Goal: Information Seeking & Learning: Learn about a topic

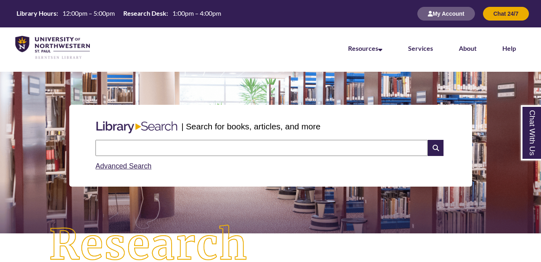
click at [110, 148] on input "text" at bounding box center [262, 148] width 333 height 16
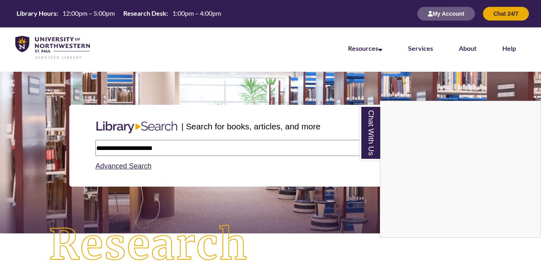
click at [115, 147] on div "Chat With Us" at bounding box center [270, 131] width 541 height 262
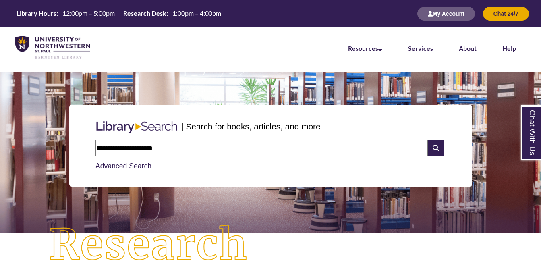
click at [115, 149] on input "**********" at bounding box center [262, 148] width 333 height 16
type input "**********"
click at [433, 148] on icon at bounding box center [435, 148] width 15 height 16
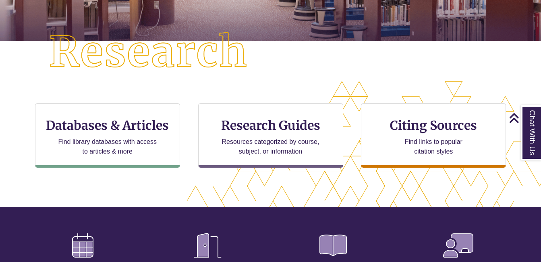
scroll to position [202, 0]
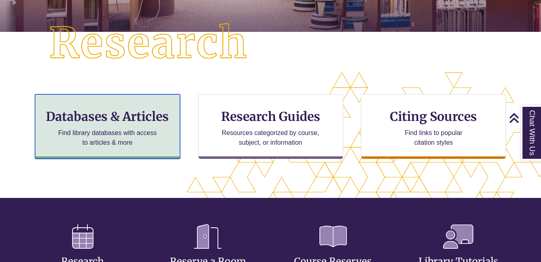
click at [110, 117] on h3 "Databases & Articles" at bounding box center [107, 116] width 131 height 15
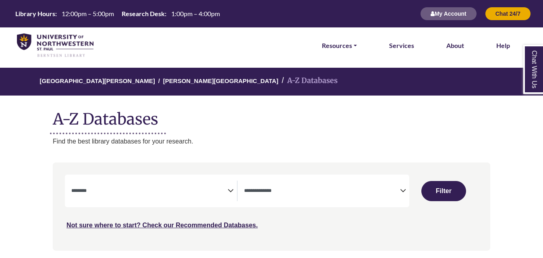
select select "Database Subject Filter"
click at [404, 191] on icon "Search filters" at bounding box center [403, 189] width 6 height 12
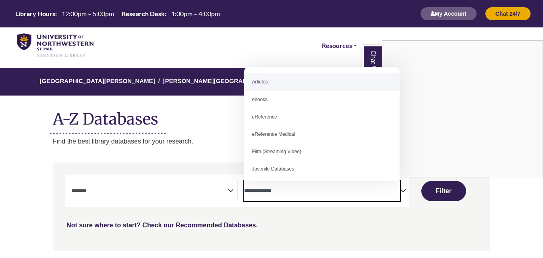
select select "*****"
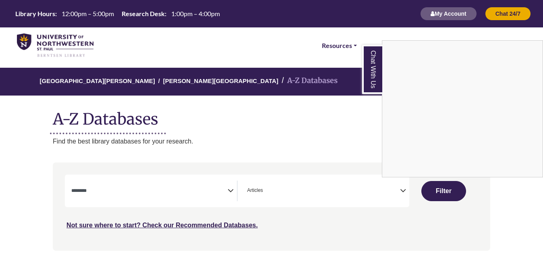
click at [171, 191] on div "Chat With Us" at bounding box center [271, 129] width 543 height 258
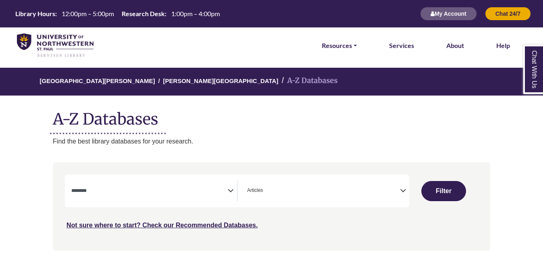
click at [231, 190] on icon "Search filters" at bounding box center [231, 189] width 6 height 12
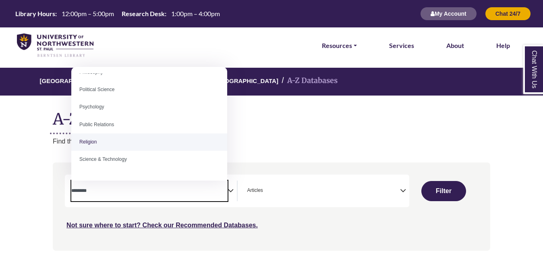
scroll to position [605, 0]
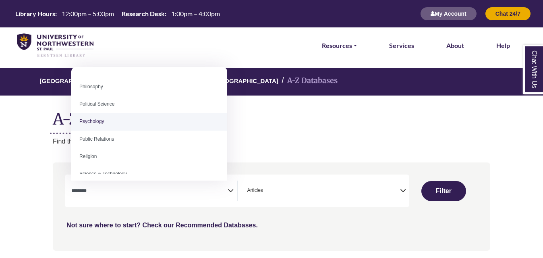
select select "*****"
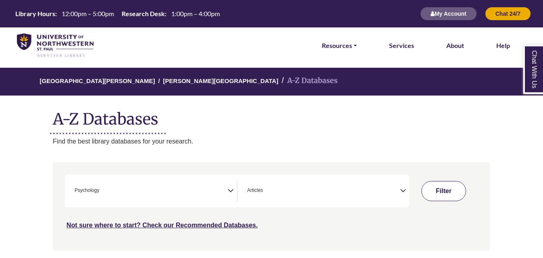
click at [439, 191] on button "Filter" at bounding box center [444, 191] width 44 height 20
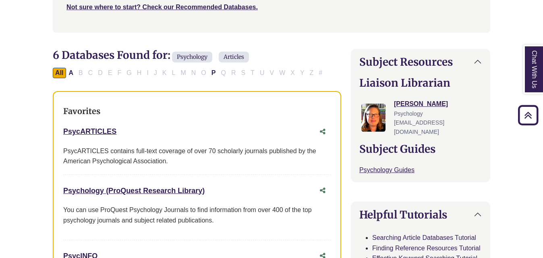
scroll to position [242, 0]
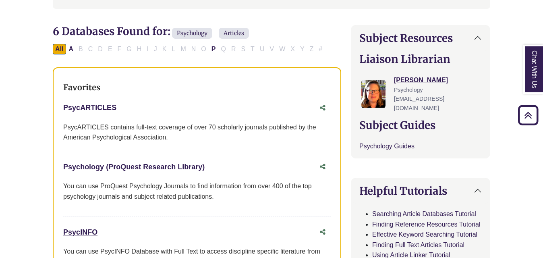
click at [92, 107] on link "PsycARTICLES This link opens in a new window" at bounding box center [89, 108] width 53 height 8
click at [535, 70] on link "Chat With Us" at bounding box center [534, 69] width 20 height 49
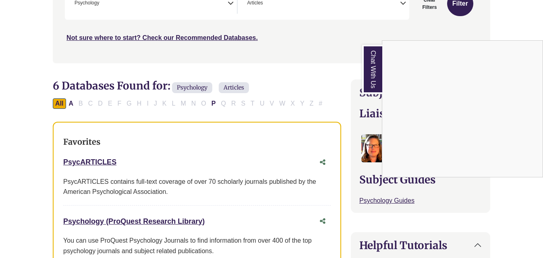
scroll to position [202, 0]
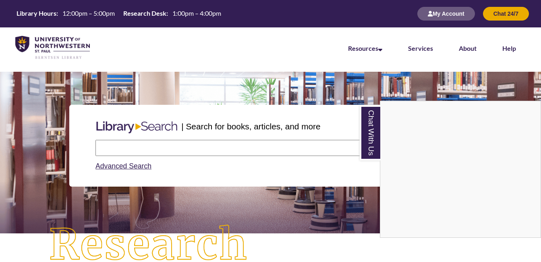
click at [112, 147] on div "Chat With Us" at bounding box center [270, 131] width 541 height 262
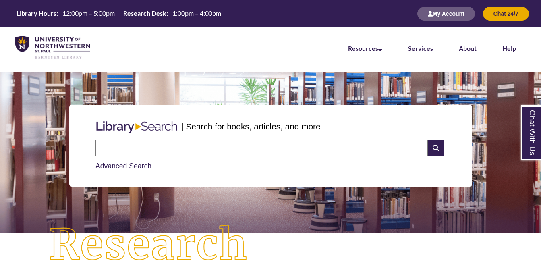
click at [108, 151] on input "text" at bounding box center [262, 148] width 333 height 16
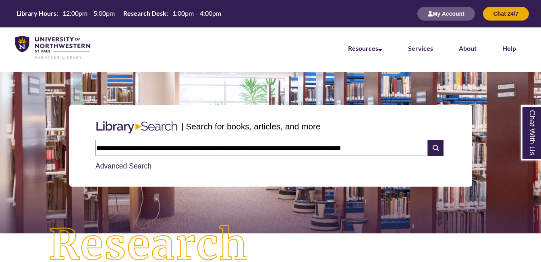
type input "**********"
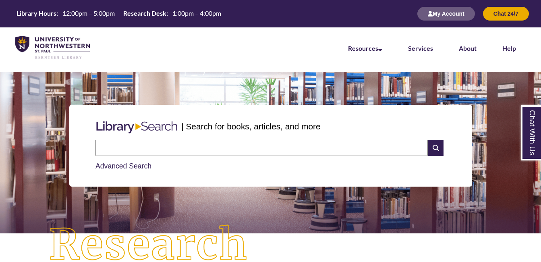
click at [112, 149] on input "text" at bounding box center [262, 148] width 333 height 16
click at [33, 151] on div "| Search for books, articles, and more Search Advanced Search" at bounding box center [270, 145] width 529 height 121
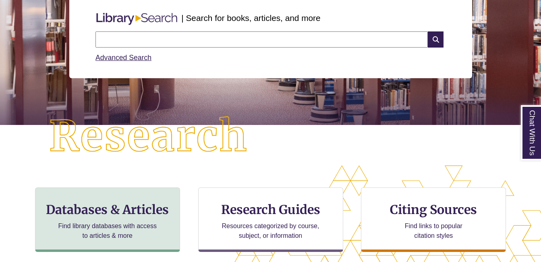
scroll to position [121, 0]
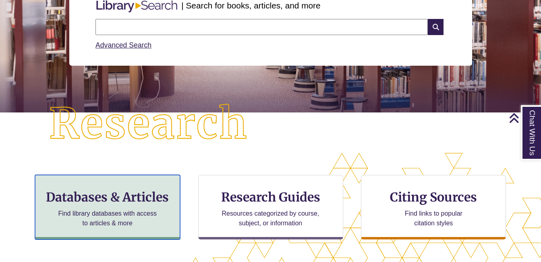
click at [93, 196] on h3 "Databases & Articles" at bounding box center [107, 196] width 131 height 15
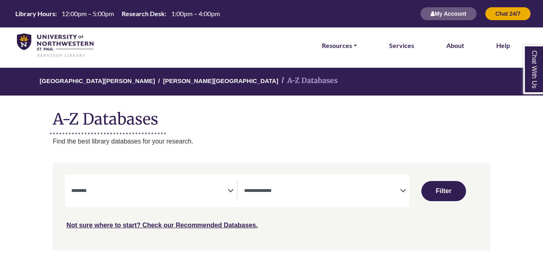
select select "Database Subject Filter"
select select "Database Types Filter"
select select "Database Subject Filter"
select select "Database Types Filter"
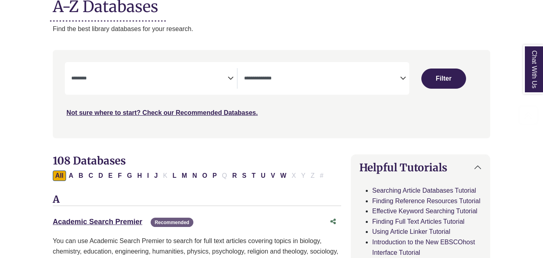
scroll to position [121, 0]
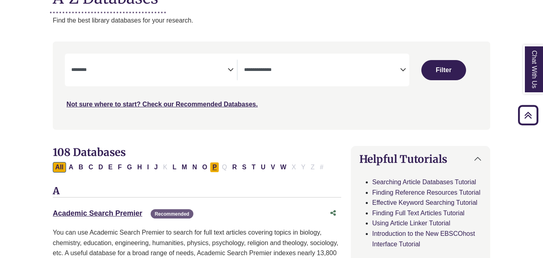
click at [213, 167] on button "P" at bounding box center [214, 167] width 9 height 10
select select "Database Subject Filter"
select select "Database Types Filter"
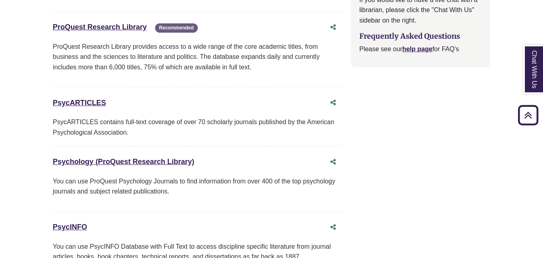
scroll to position [968, 0]
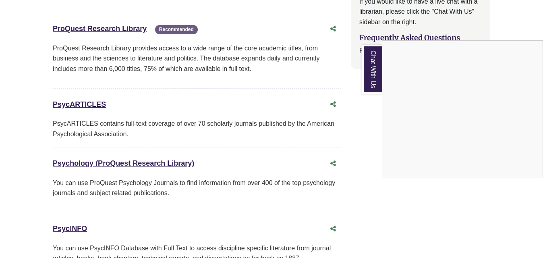
drag, startPoint x: 51, startPoint y: 92, endPoint x: 82, endPoint y: 98, distance: 31.2
click at [82, 98] on div "Chat With Us" at bounding box center [271, 129] width 543 height 258
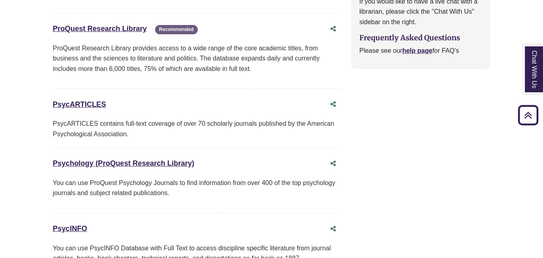
drag, startPoint x: 49, startPoint y: 92, endPoint x: 116, endPoint y: 93, distance: 66.5
copy link "PsycARTICLES"
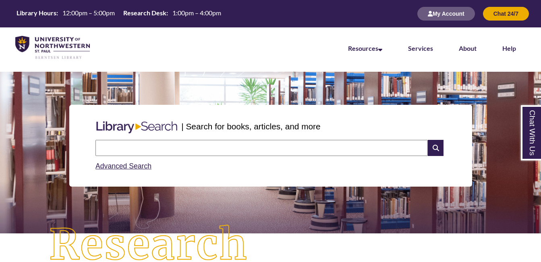
click at [108, 152] on input "text" at bounding box center [262, 148] width 333 height 16
type input "**********"
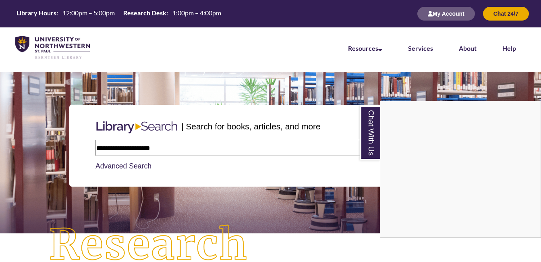
click at [173, 148] on div "Chat With Us" at bounding box center [270, 131] width 541 height 262
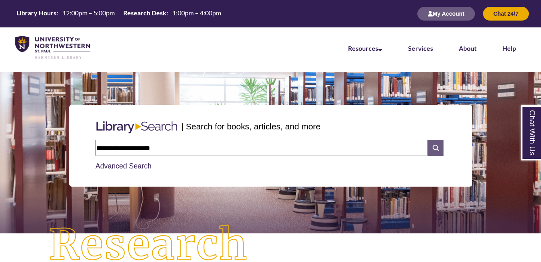
click at [437, 146] on icon at bounding box center [435, 148] width 15 height 16
